Goal: Task Accomplishment & Management: Use online tool/utility

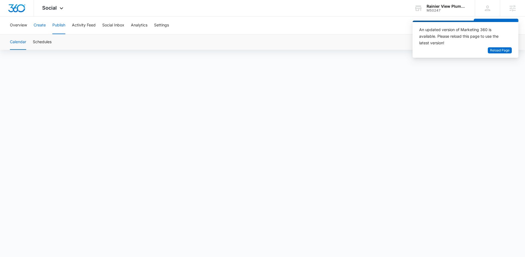
click at [42, 25] on button "Create" at bounding box center [40, 26] width 12 height 18
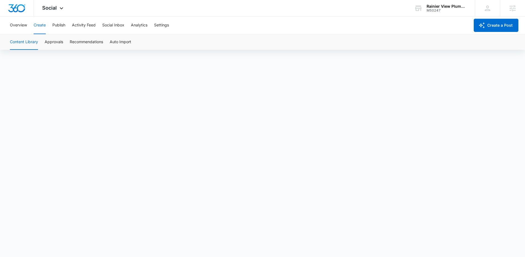
scroll to position [4, 0]
click at [57, 43] on button "Approvals" at bounding box center [54, 41] width 18 height 15
click at [61, 25] on button "Publish" at bounding box center [58, 26] width 13 height 18
click at [44, 26] on button "Create" at bounding box center [40, 26] width 12 height 18
click at [55, 42] on button "Approvals" at bounding box center [54, 41] width 18 height 15
